Goal: Transaction & Acquisition: Purchase product/service

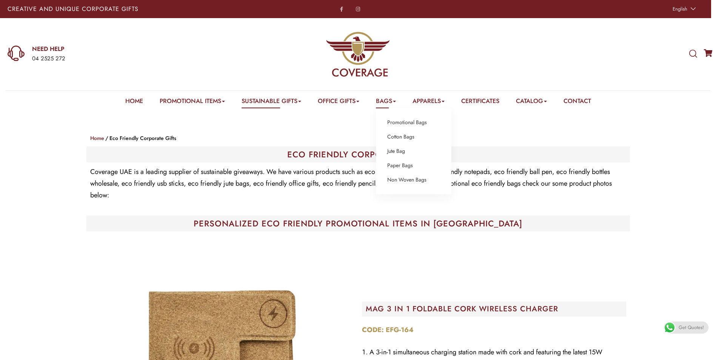
click at [382, 103] on link "Bags" at bounding box center [386, 103] width 20 height 12
click at [382, 106] on link "Bags" at bounding box center [386, 103] width 20 height 12
click at [384, 100] on link "Bags" at bounding box center [386, 103] width 20 height 12
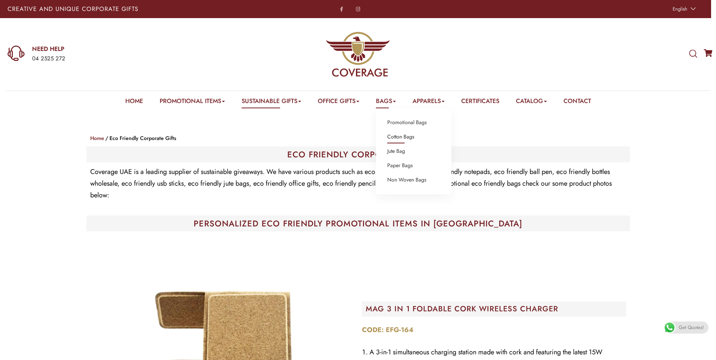
click at [394, 135] on link "Cotton Bags" at bounding box center [400, 137] width 27 height 10
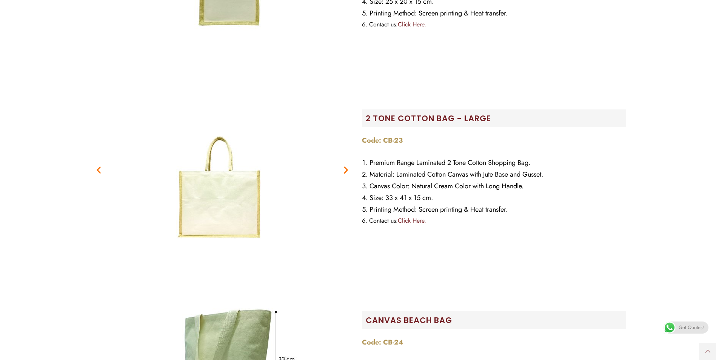
scroll to position [1850, 0]
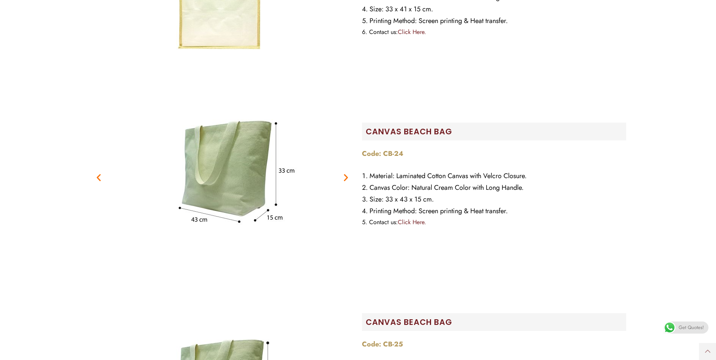
click at [410, 223] on link "Click Here." at bounding box center [412, 222] width 28 height 9
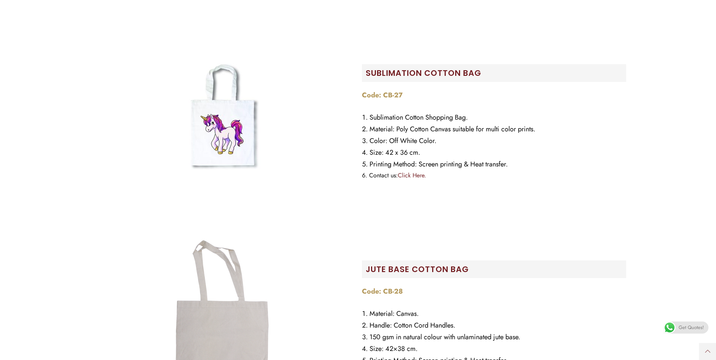
scroll to position [2567, 0]
